Goal: Information Seeking & Learning: Learn about a topic

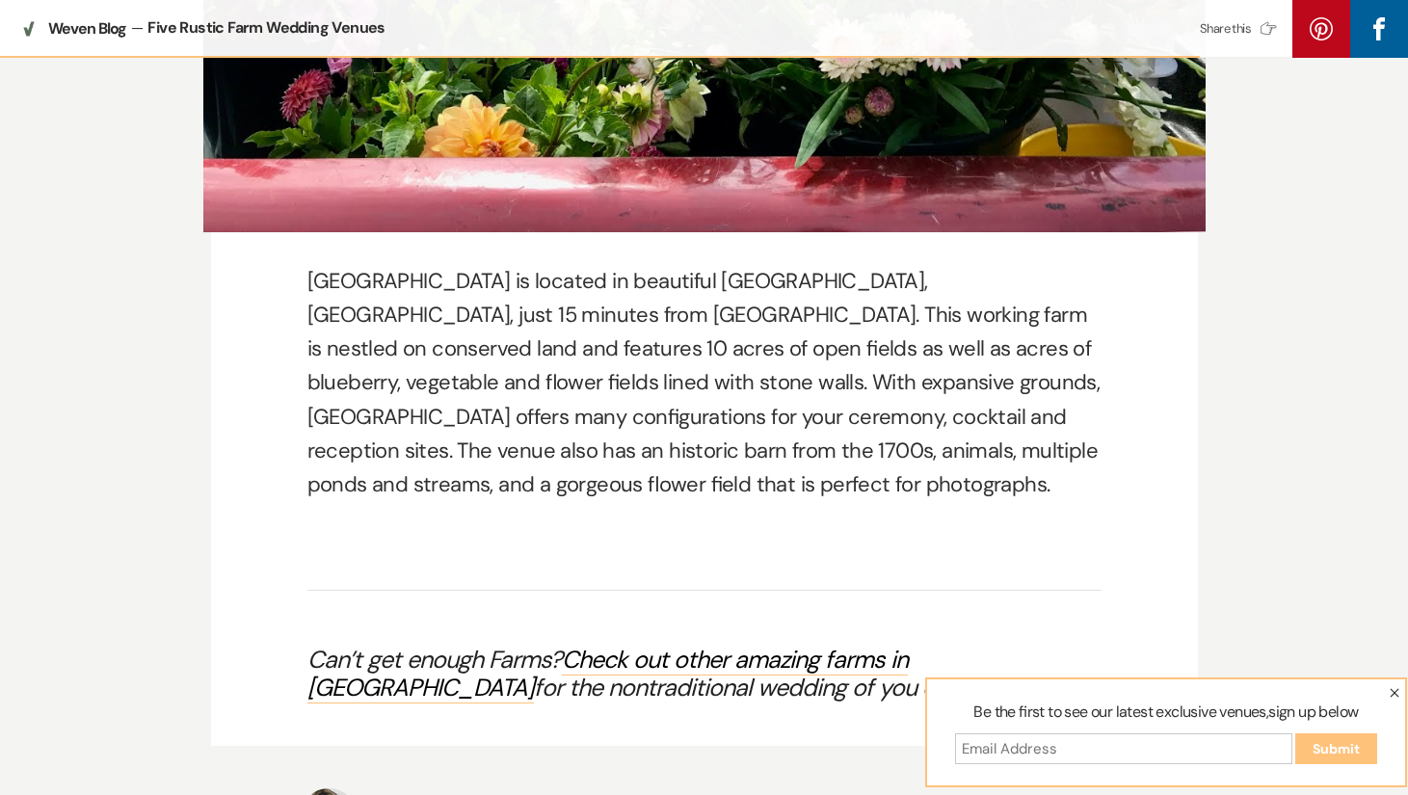
scroll to position [5982, 0]
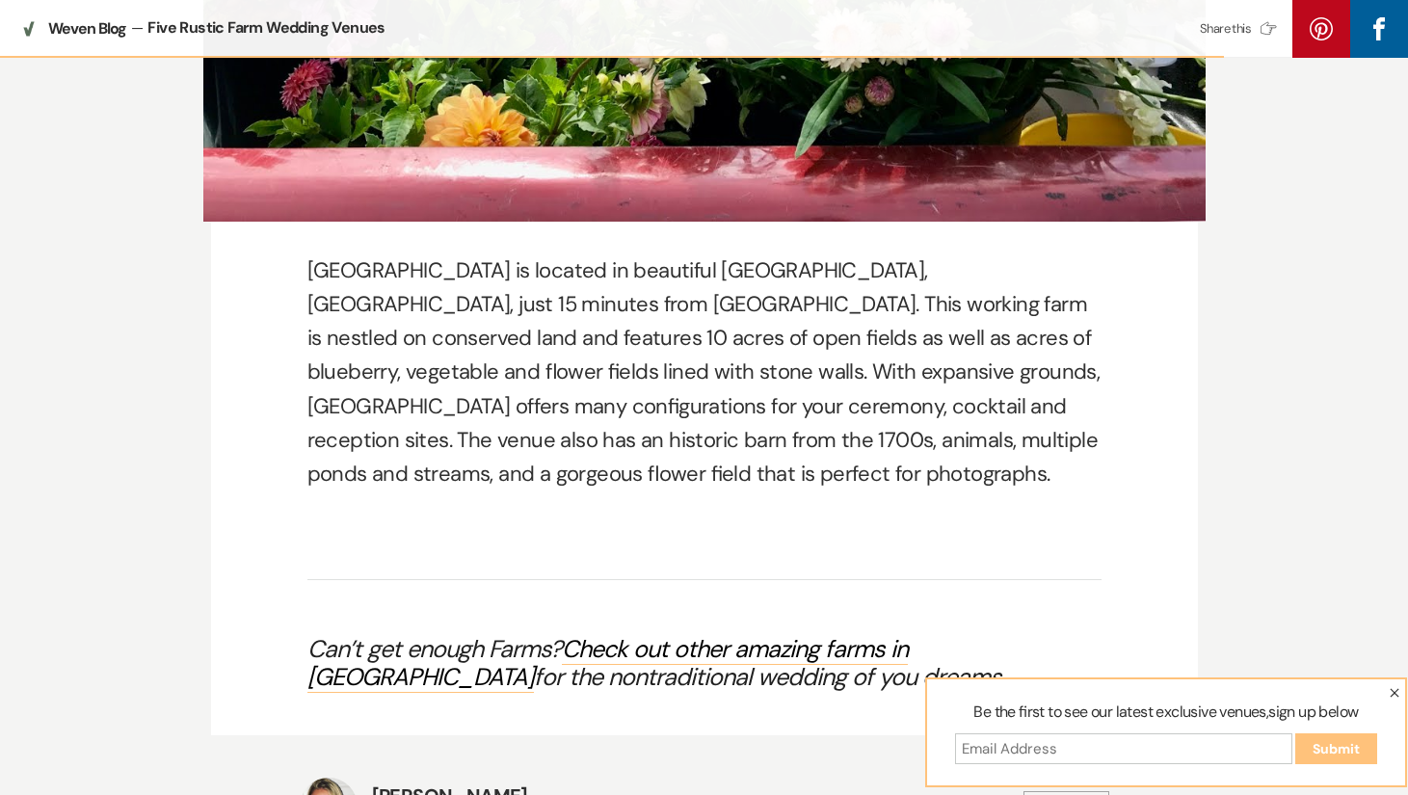
click at [496, 293] on p "[GEOGRAPHIC_DATA] is located in beautiful [GEOGRAPHIC_DATA], [GEOGRAPHIC_DATA],…" at bounding box center [705, 372] width 794 height 237
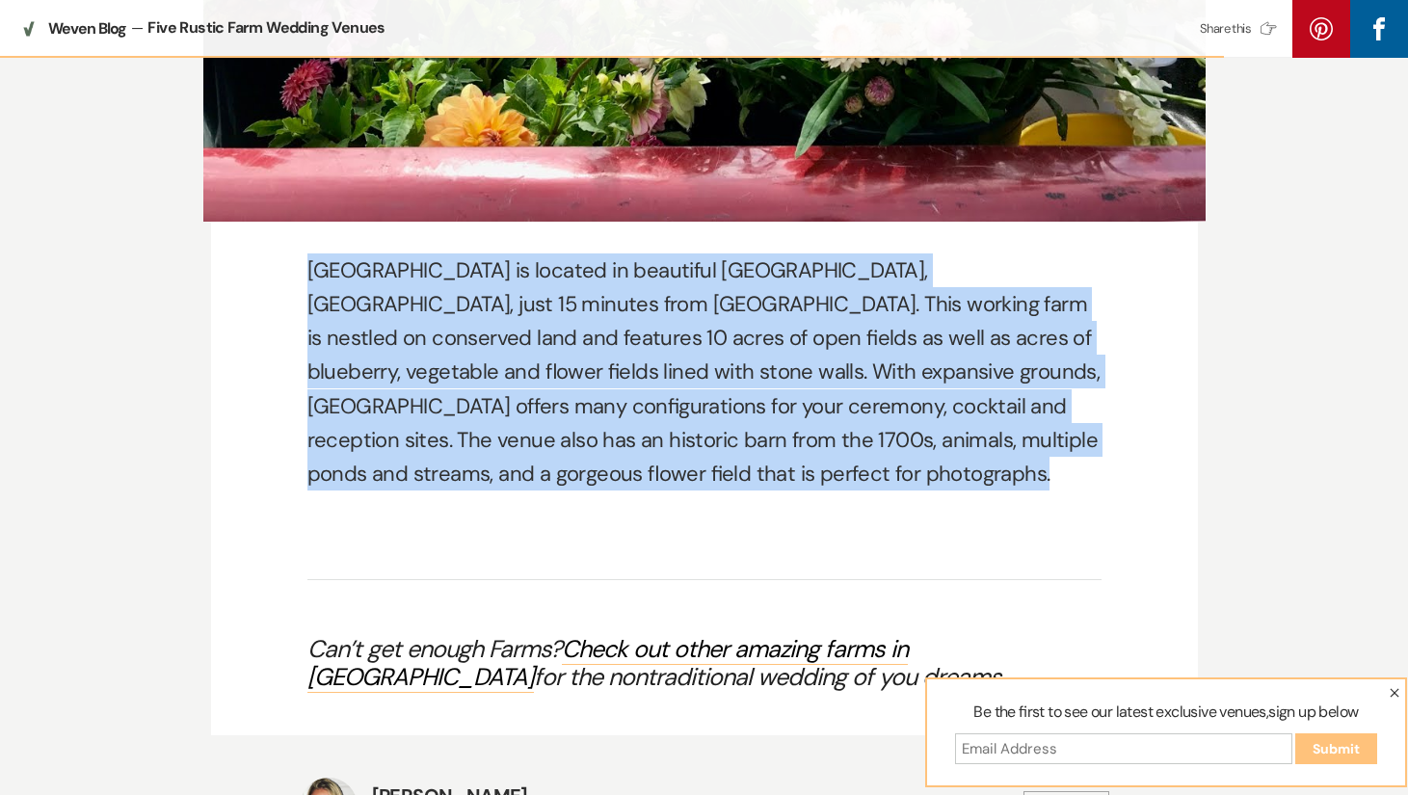
click at [496, 293] on p "[GEOGRAPHIC_DATA] is located in beautiful [GEOGRAPHIC_DATA], [GEOGRAPHIC_DATA],…" at bounding box center [705, 372] width 794 height 237
